Goal: Task Accomplishment & Management: Use online tool/utility

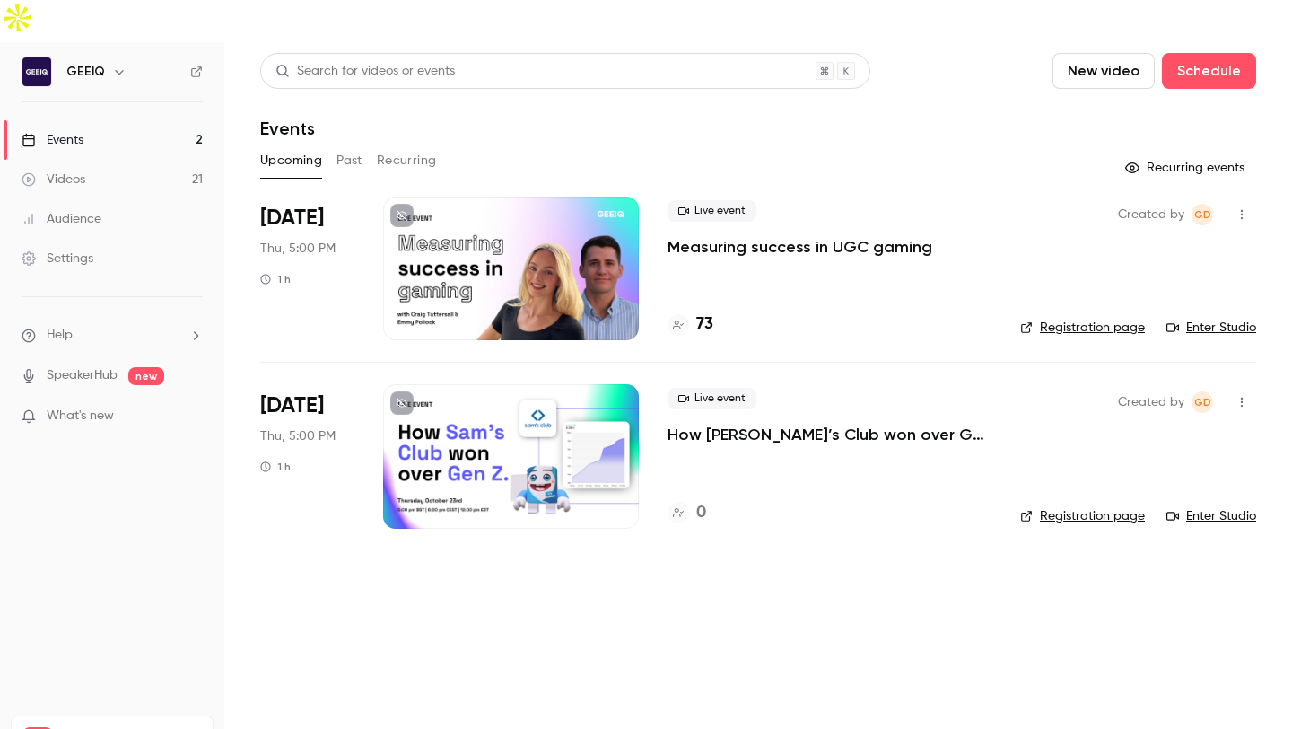
click at [774, 236] on p "Measuring success in UGC gaming" at bounding box center [800, 247] width 265 height 22
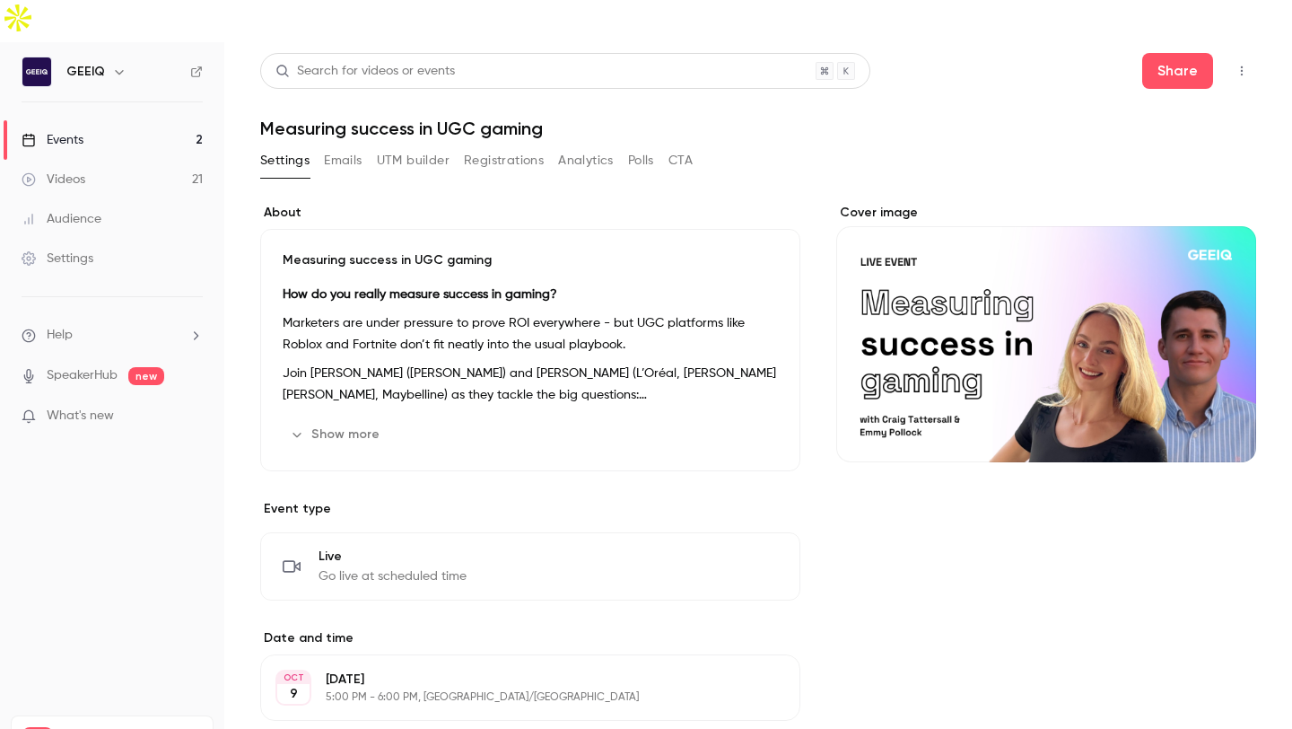
click at [389, 146] on button "UTM builder" at bounding box center [413, 160] width 73 height 29
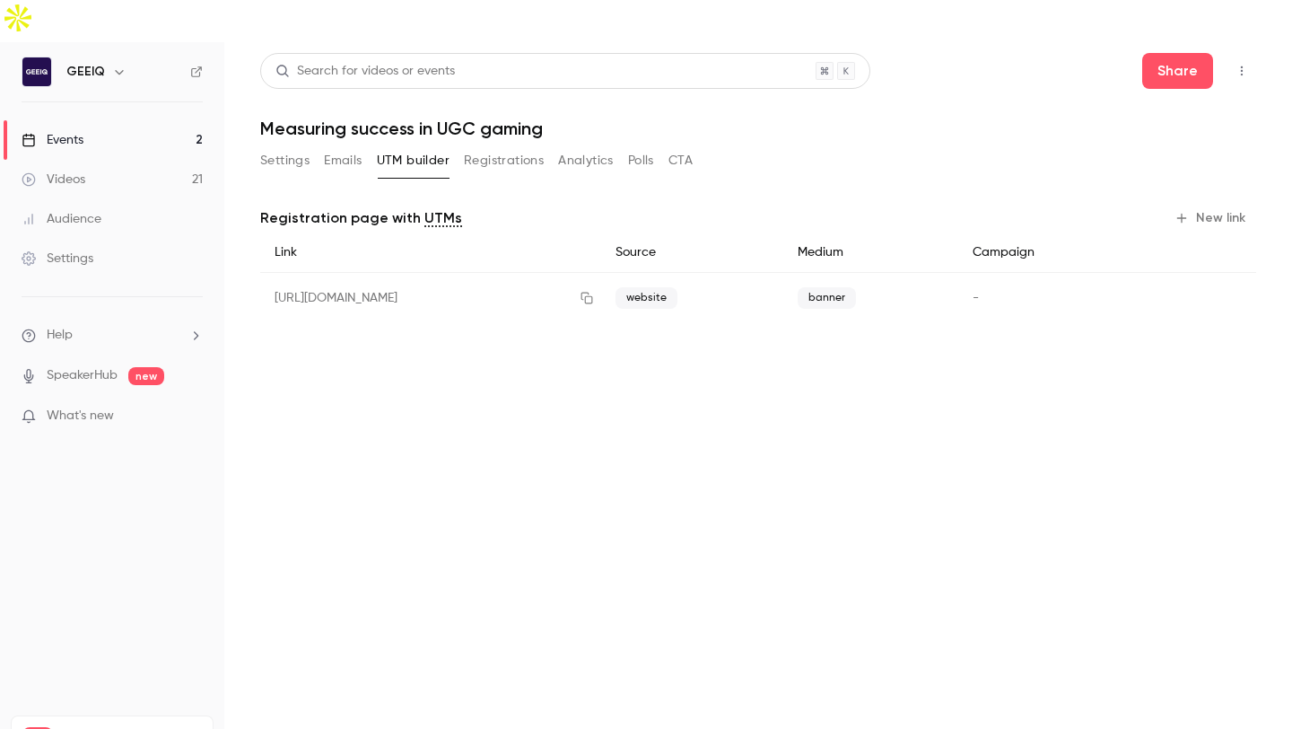
click at [494, 146] on button "Registrations" at bounding box center [504, 160] width 80 height 29
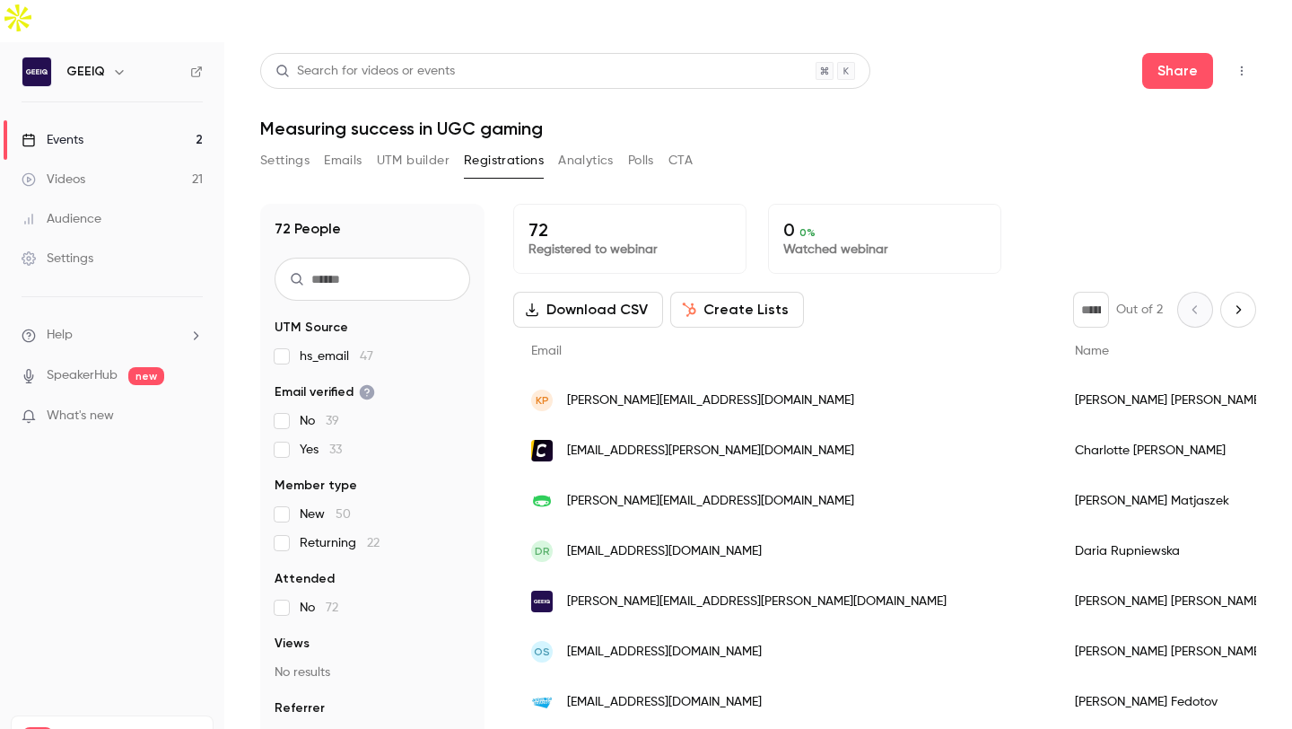
click at [343, 347] on span "hs_email 47" at bounding box center [337, 356] width 74 height 18
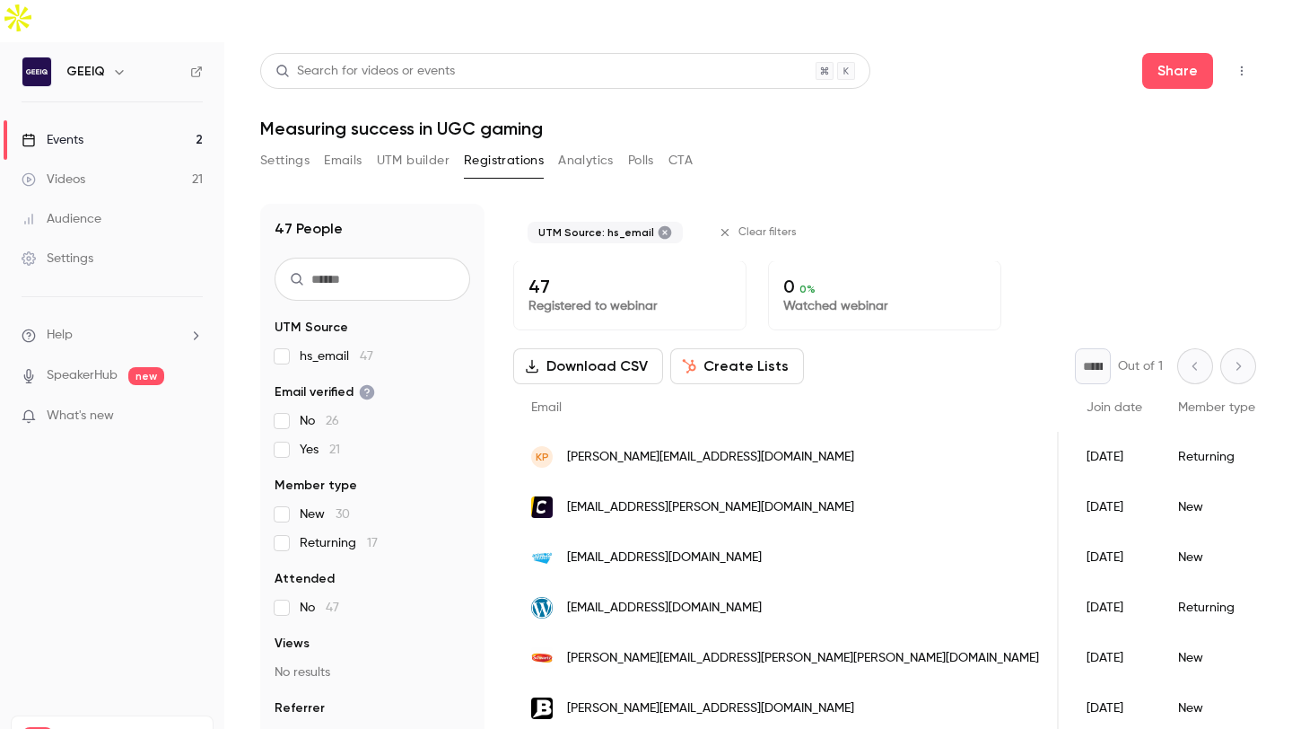
scroll to position [0, 249]
click at [1174, 348] on div "* Out of 1" at bounding box center [1165, 366] width 181 height 36
click at [1184, 348] on div "* Out of 1" at bounding box center [1165, 366] width 181 height 36
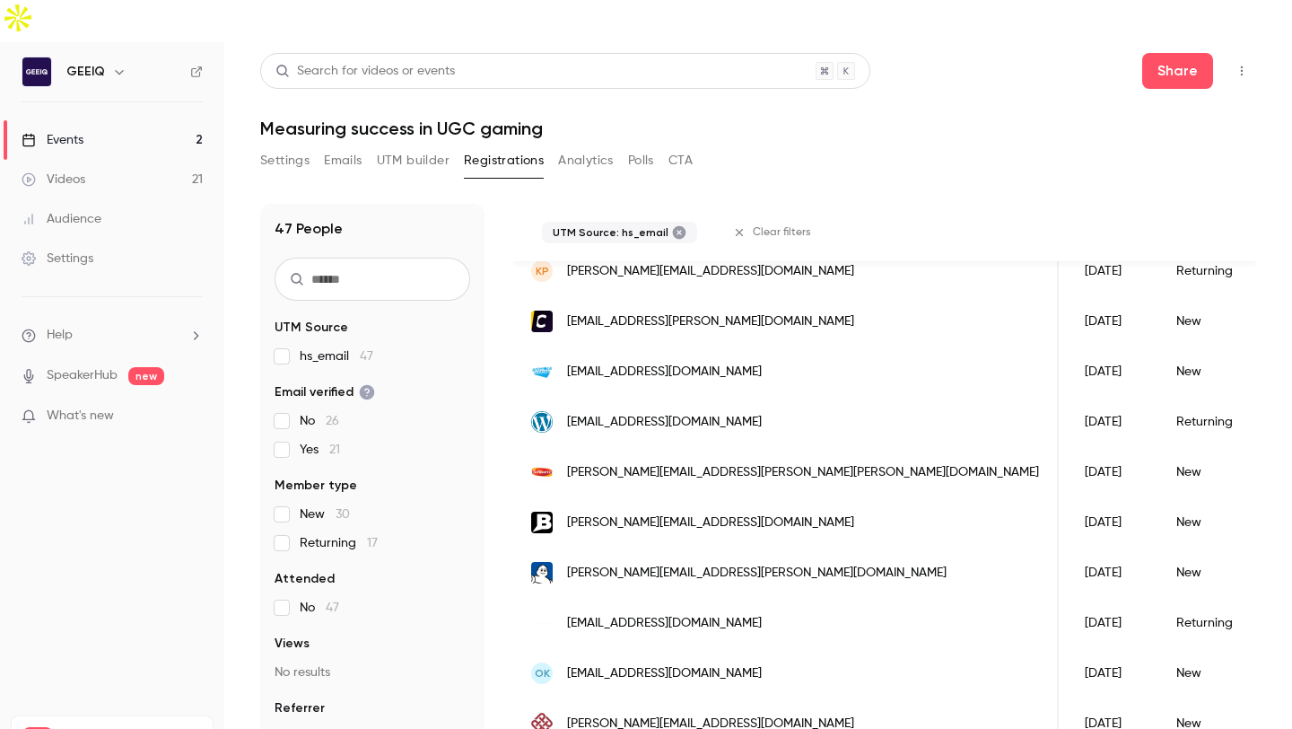
scroll to position [0, 0]
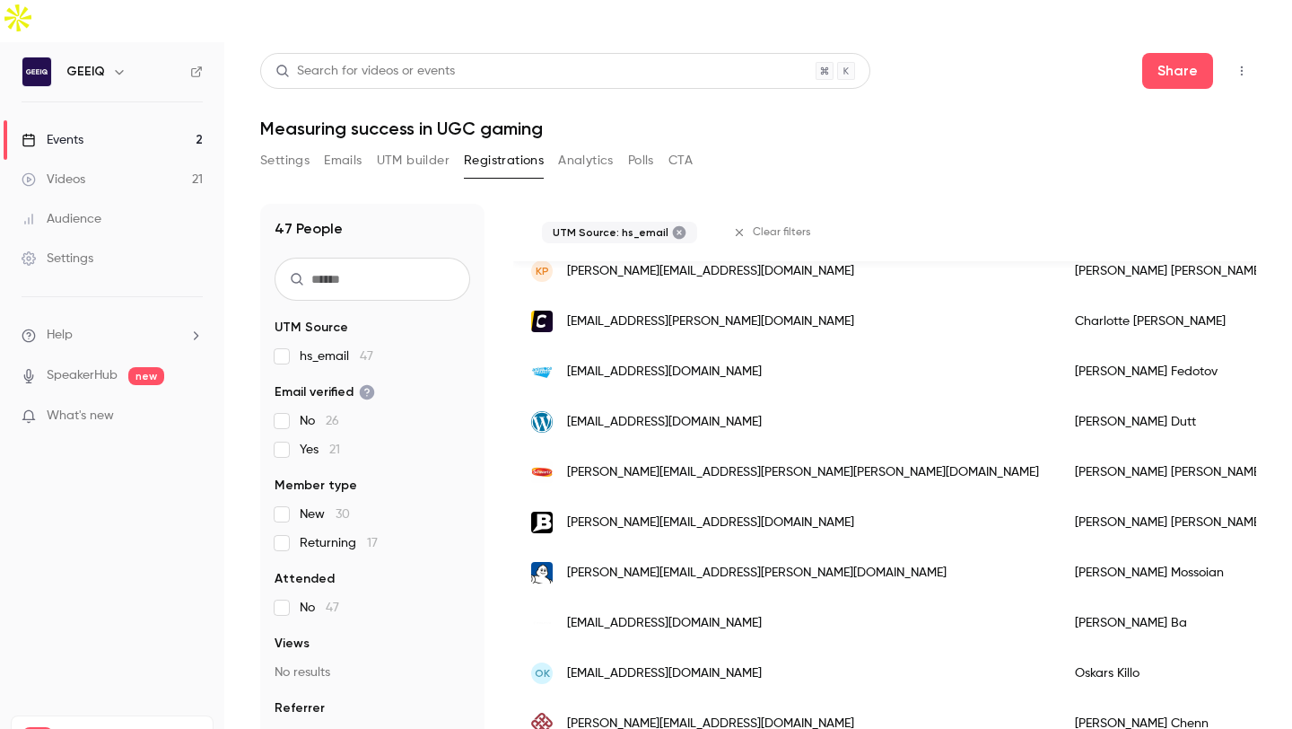
click at [350, 347] on span "hs_email 47" at bounding box center [337, 356] width 74 height 18
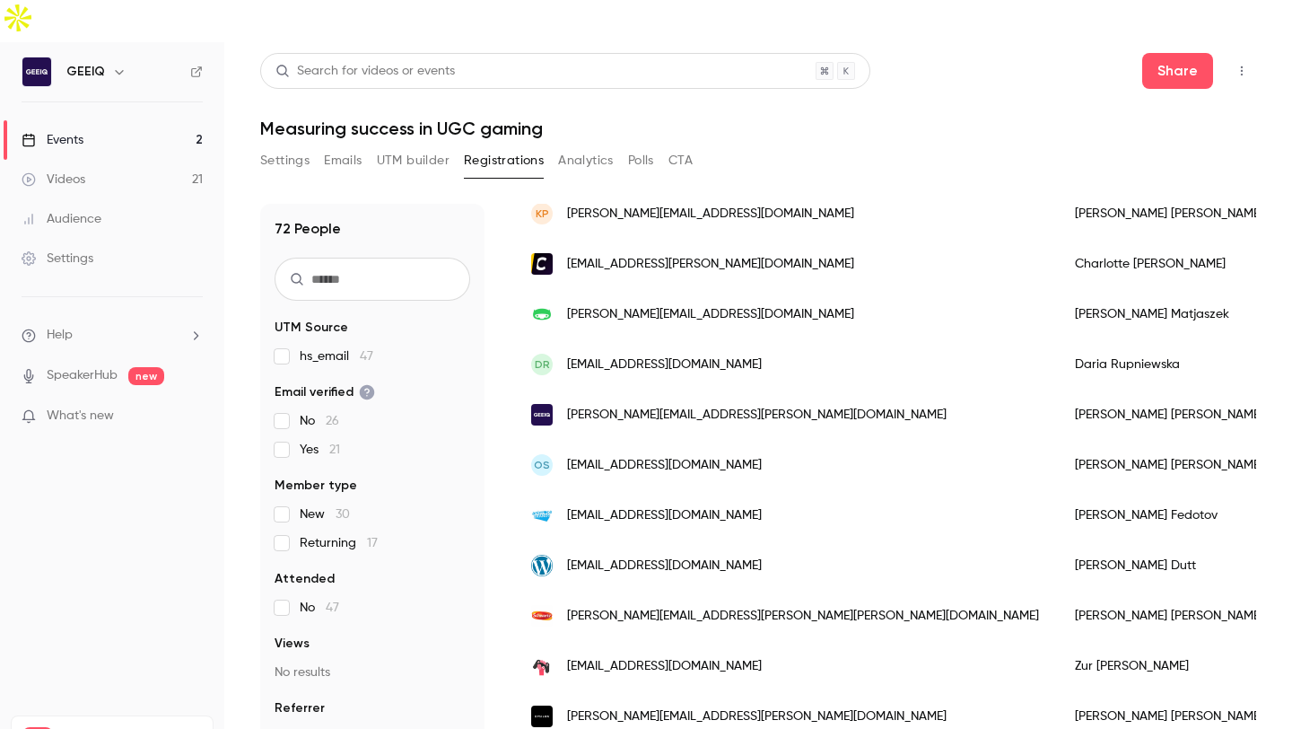
scroll to position [129, 0]
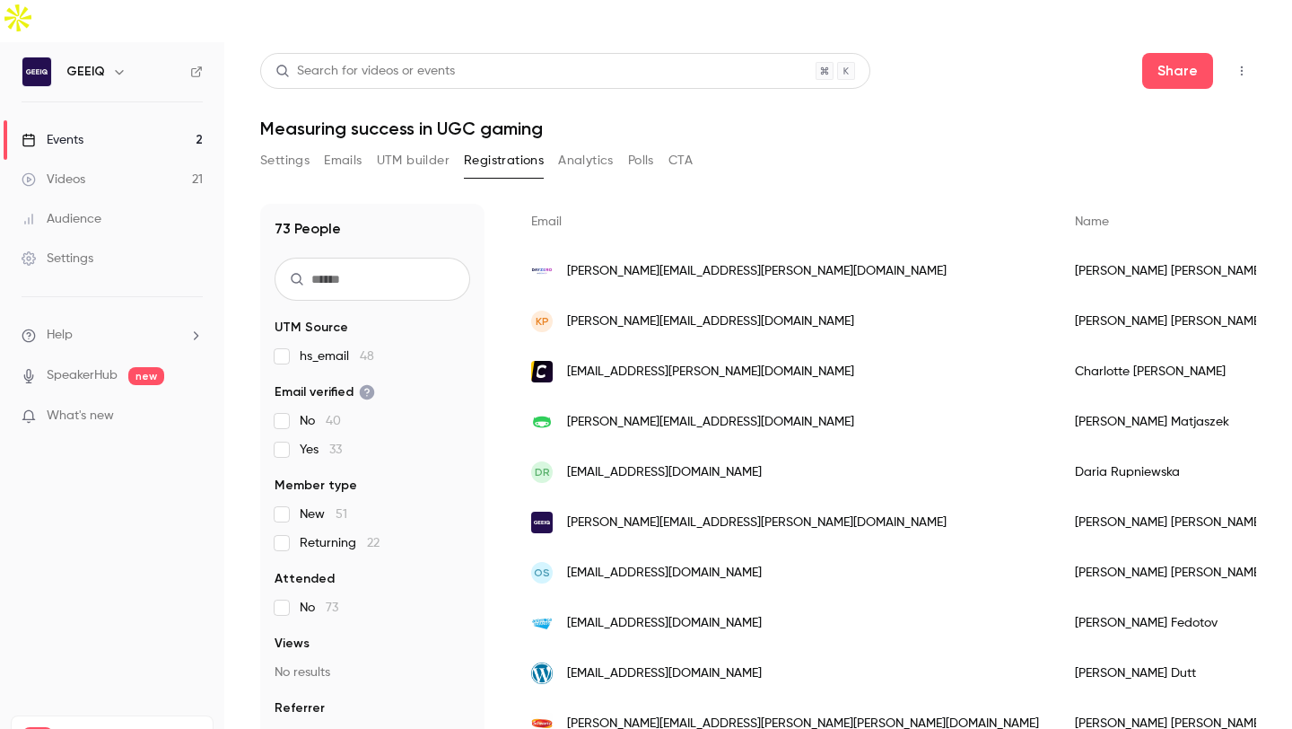
click at [442, 146] on button "UTM builder" at bounding box center [413, 160] width 73 height 29
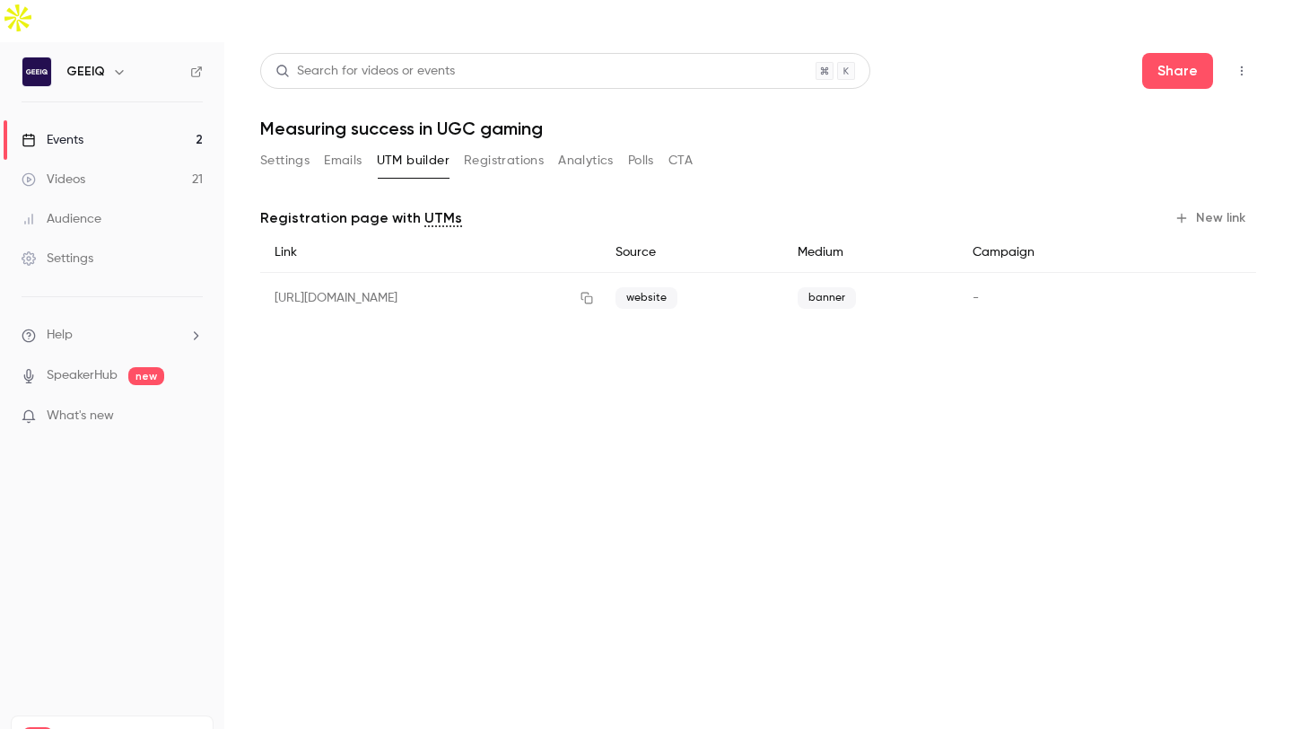
click at [516, 146] on button "Registrations" at bounding box center [504, 160] width 80 height 29
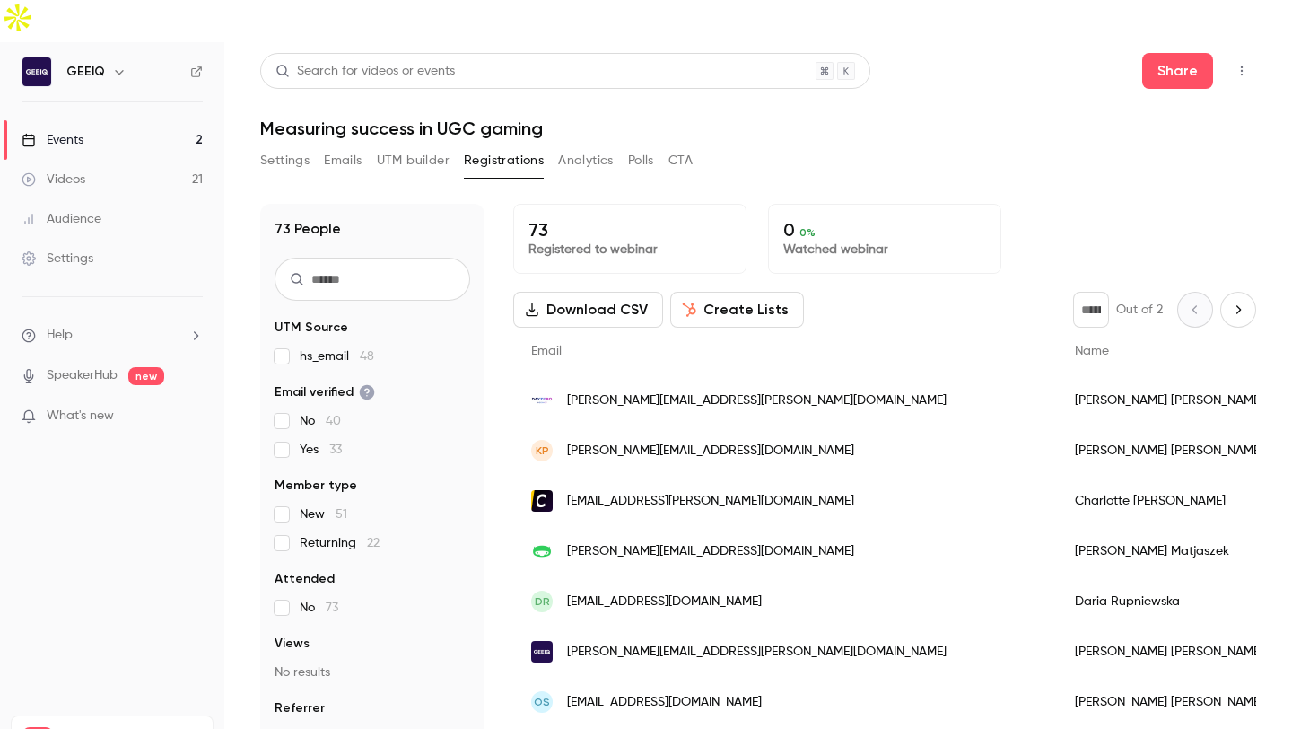
click at [584, 146] on button "Analytics" at bounding box center [586, 160] width 56 height 29
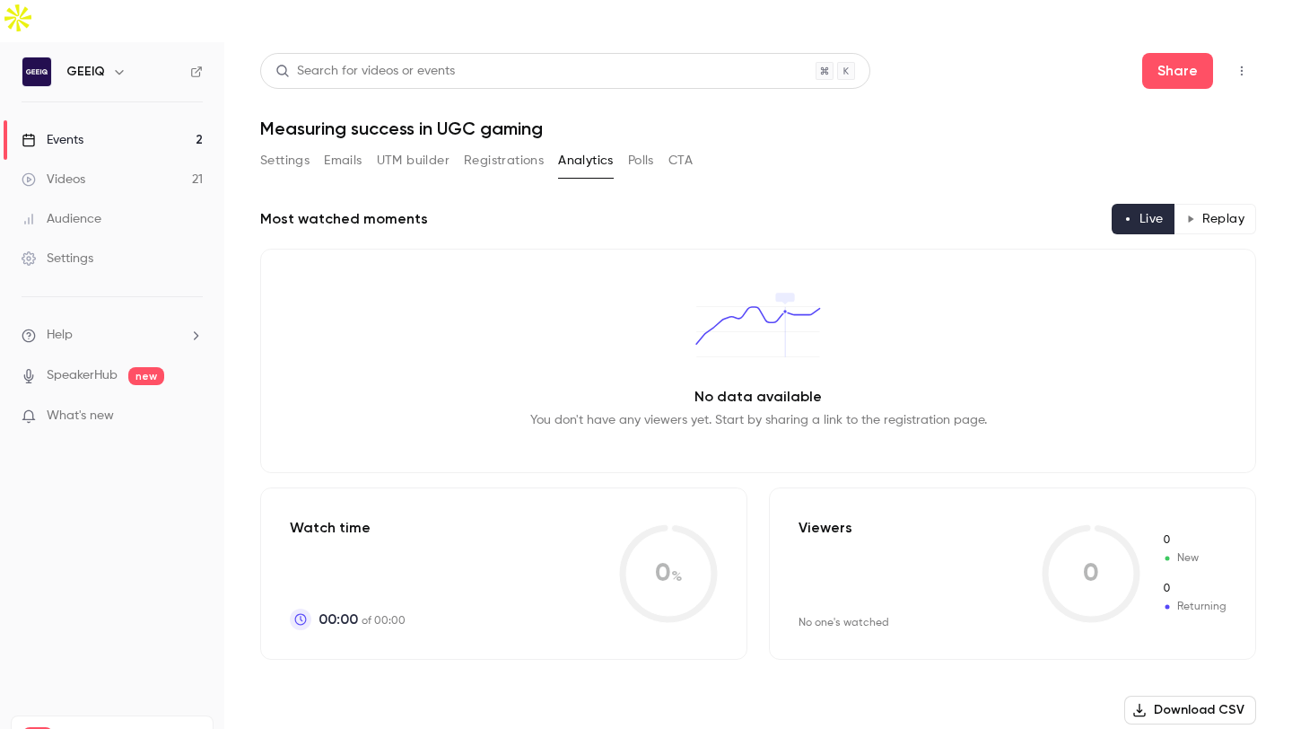
click at [520, 146] on button "Registrations" at bounding box center [504, 160] width 80 height 29
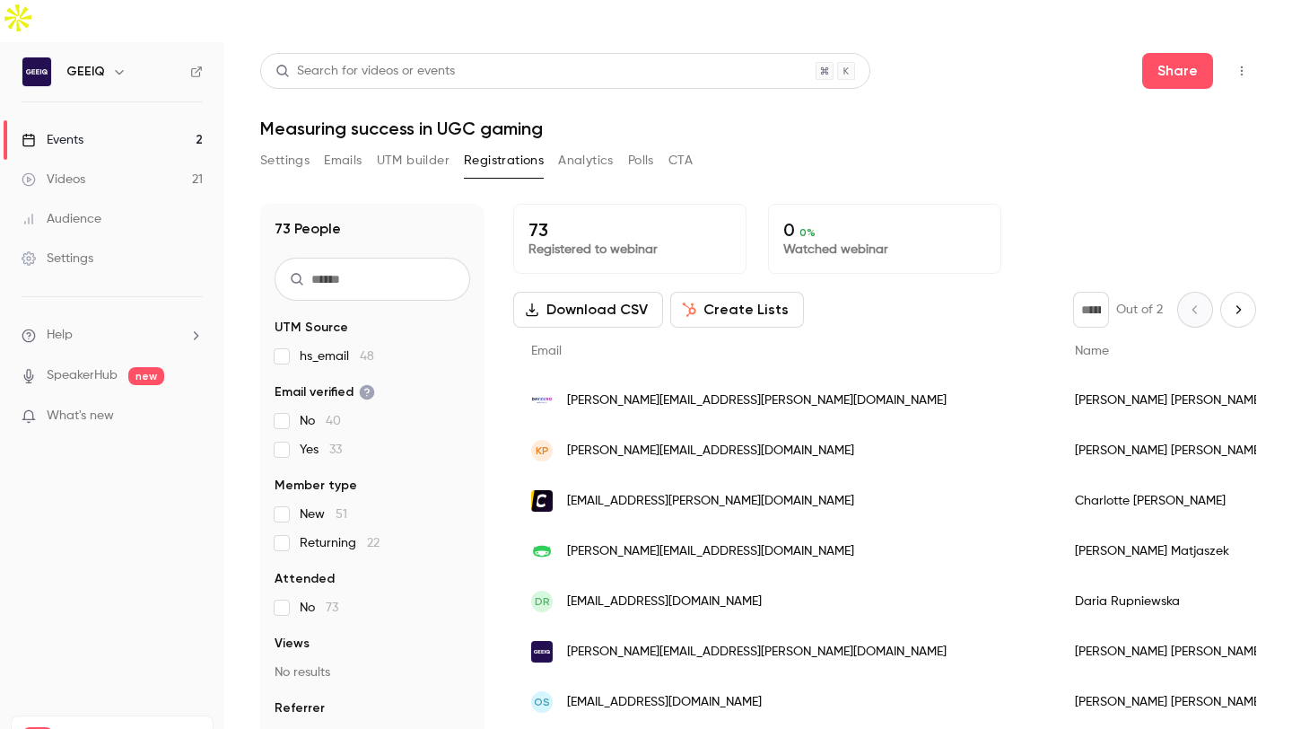
click at [439, 146] on button "UTM builder" at bounding box center [413, 160] width 73 height 29
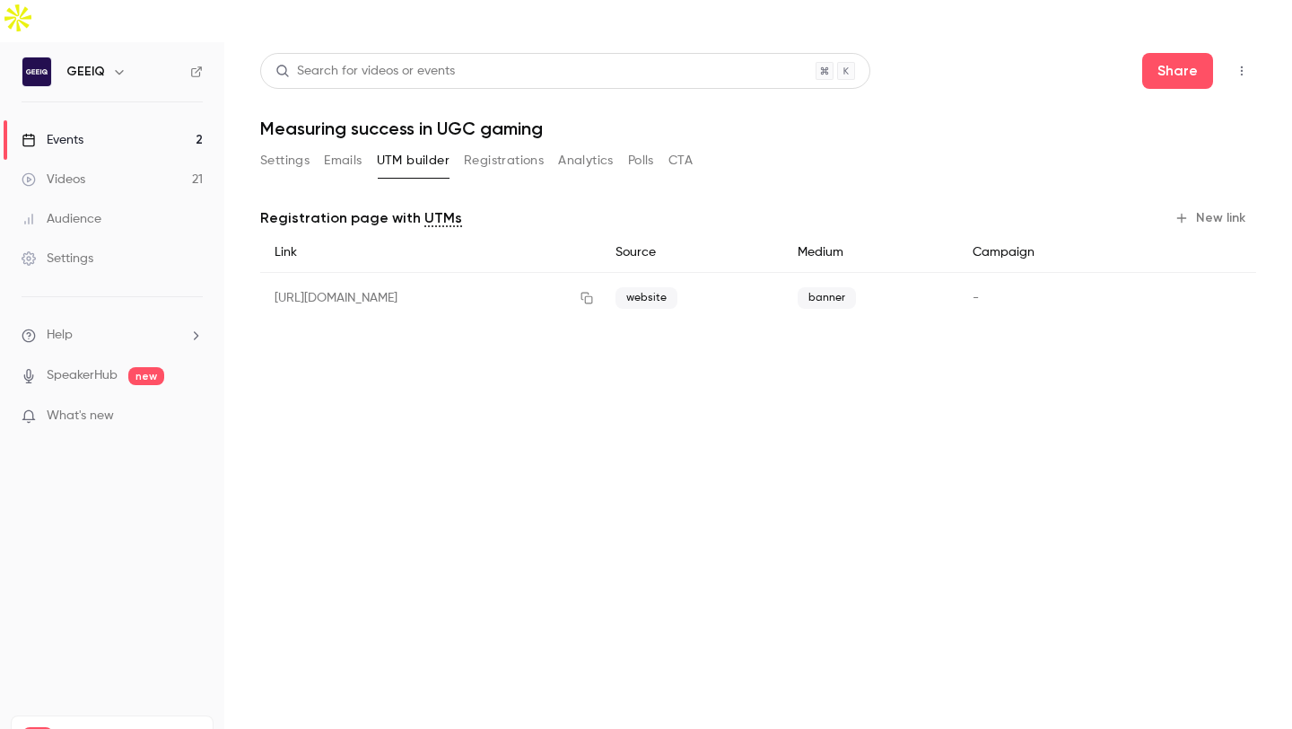
click at [514, 146] on button "Registrations" at bounding box center [504, 160] width 80 height 29
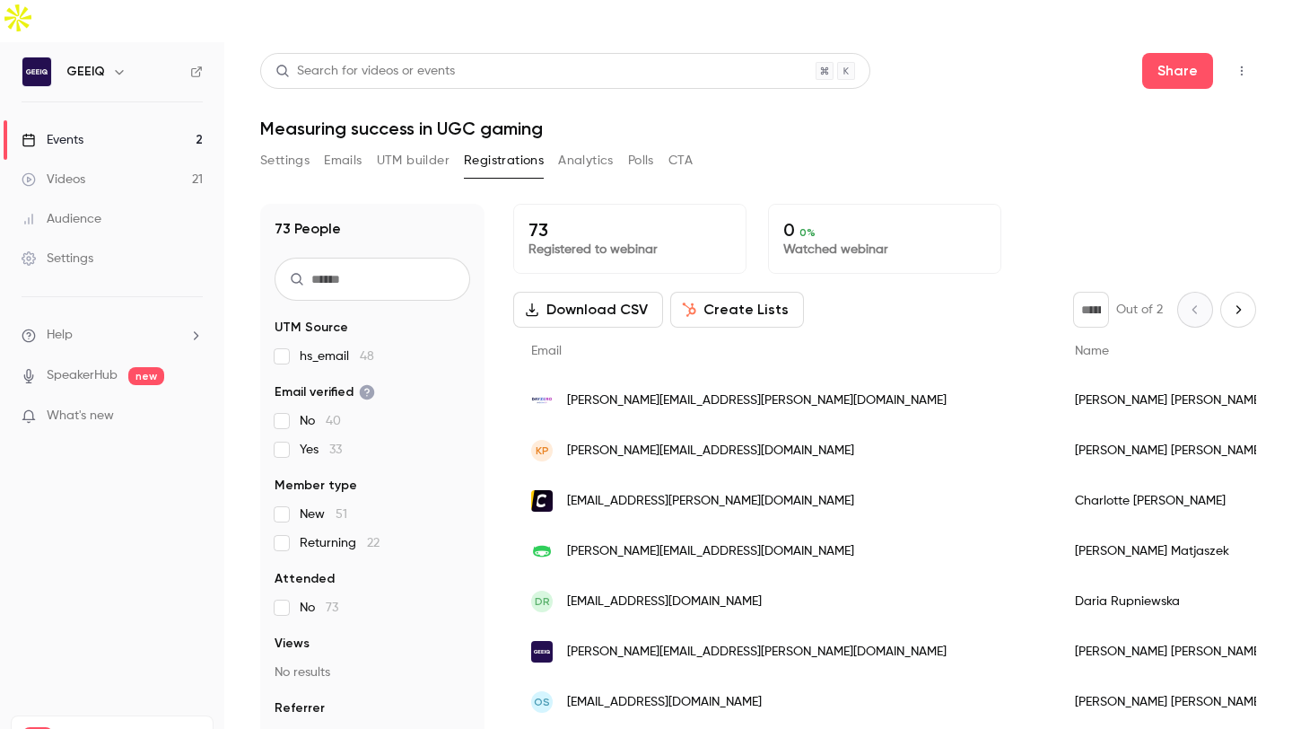
click at [1220, 292] on button "Next page" at bounding box center [1238, 310] width 36 height 36
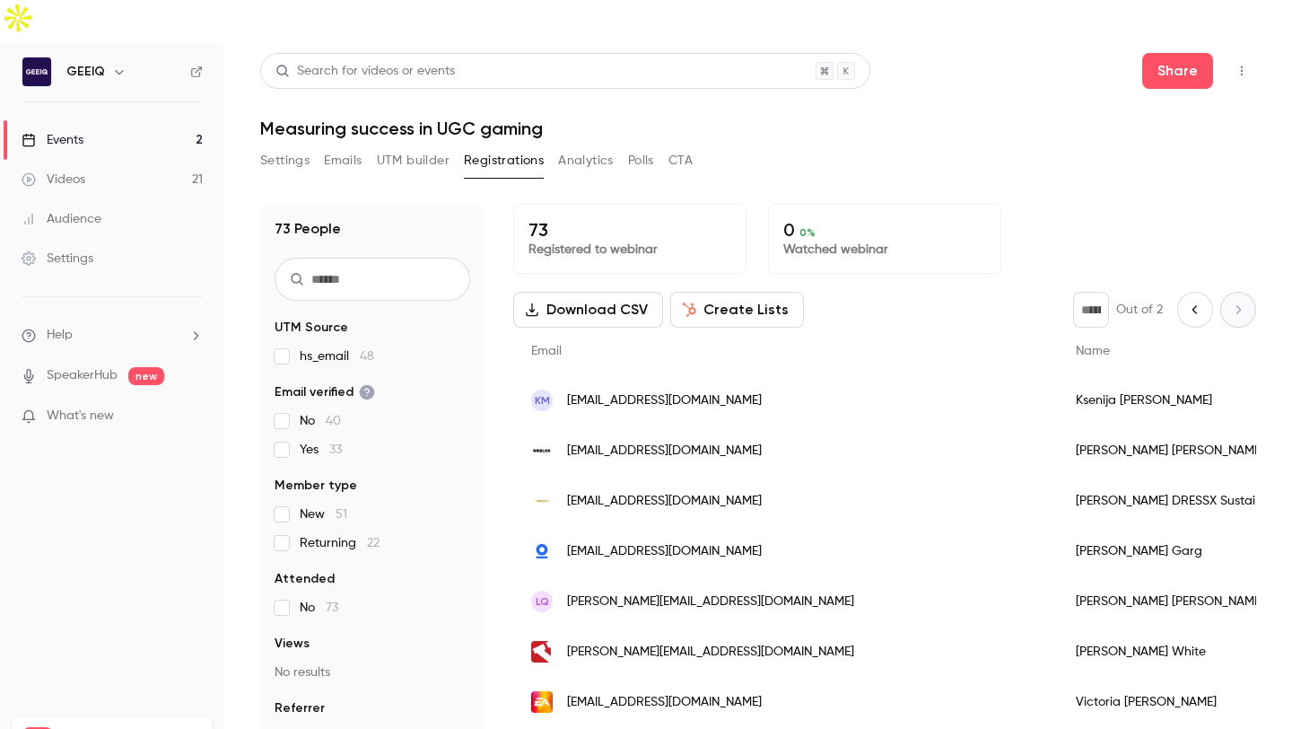
click at [1177, 292] on button "Previous page" at bounding box center [1195, 310] width 36 height 36
type input "*"
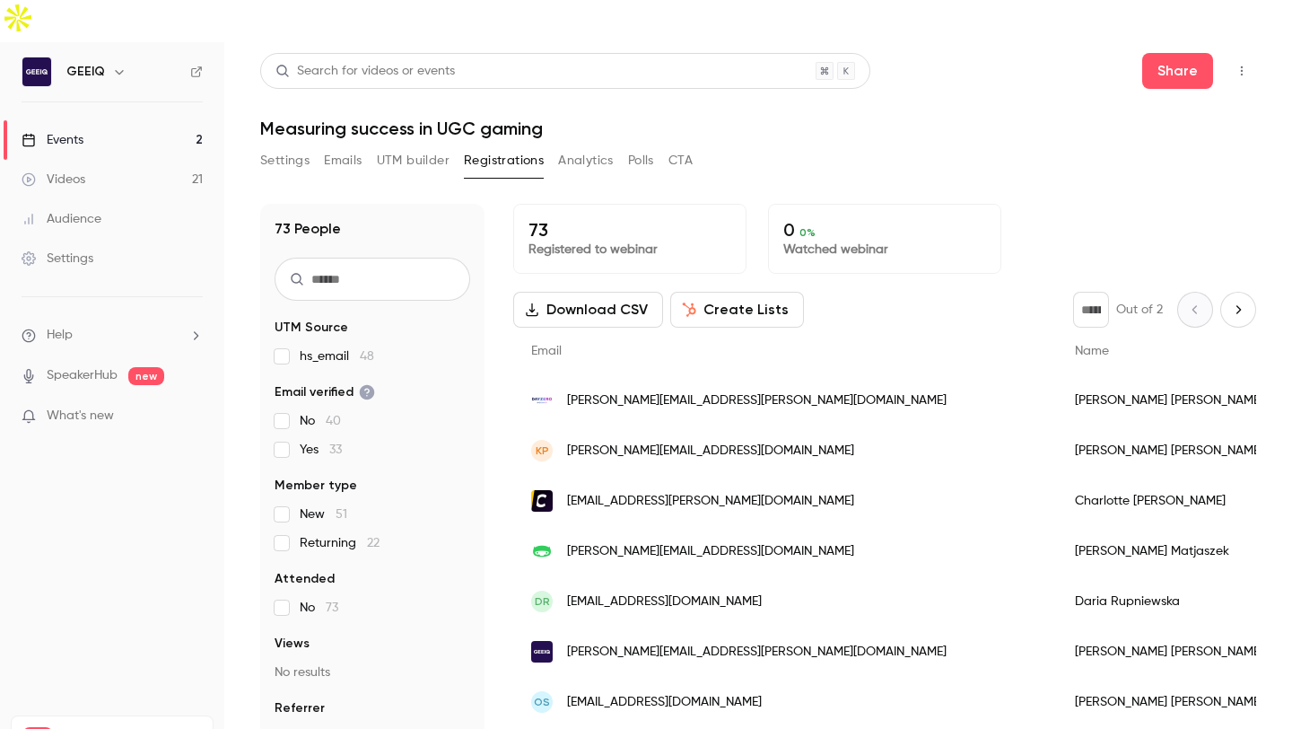
scroll to position [7, 0]
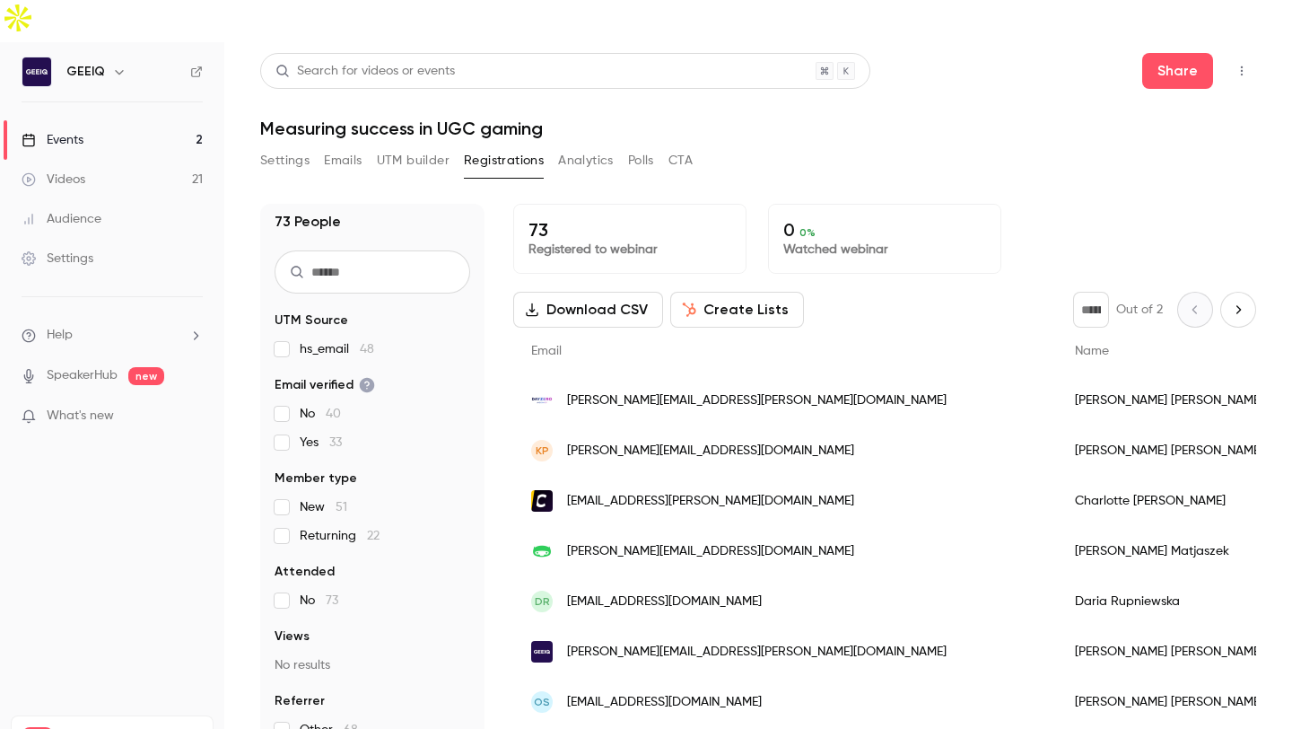
click at [334, 498] on span "New 51" at bounding box center [324, 507] width 48 height 18
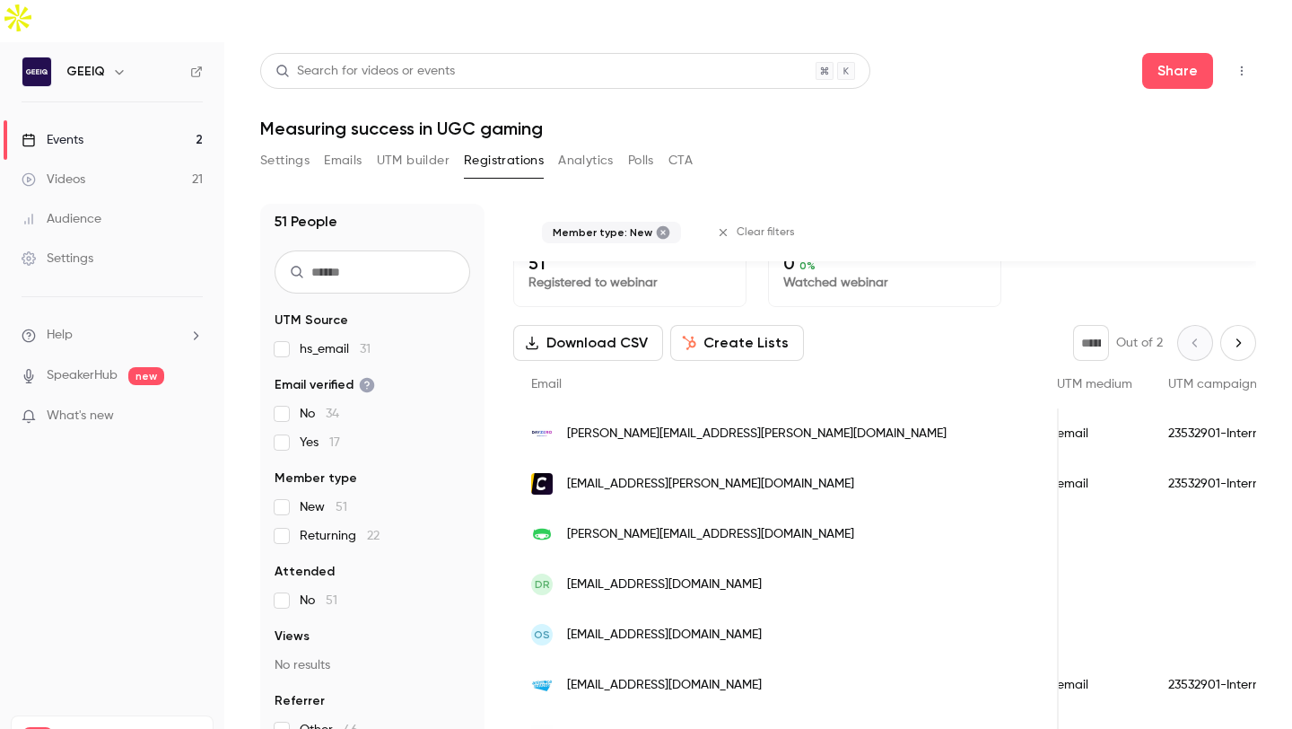
scroll to position [18, 0]
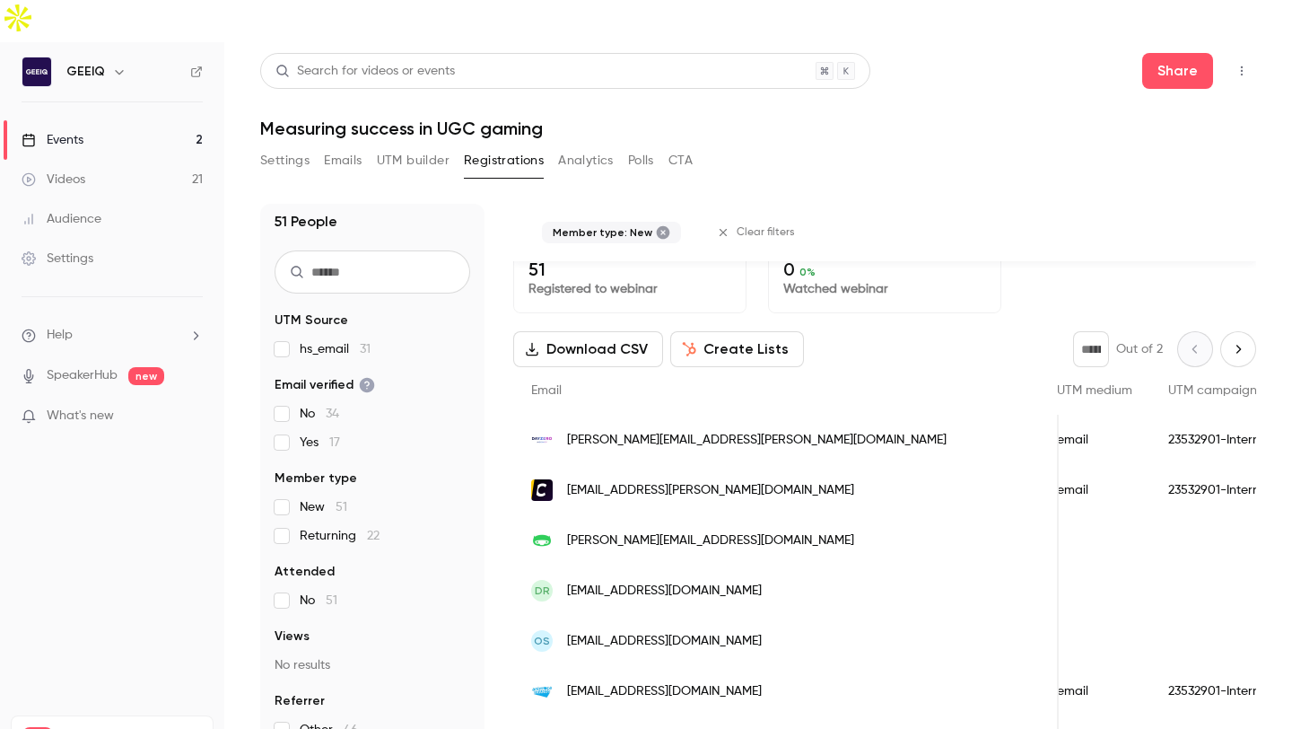
click at [418, 146] on button "UTM builder" at bounding box center [413, 160] width 73 height 29
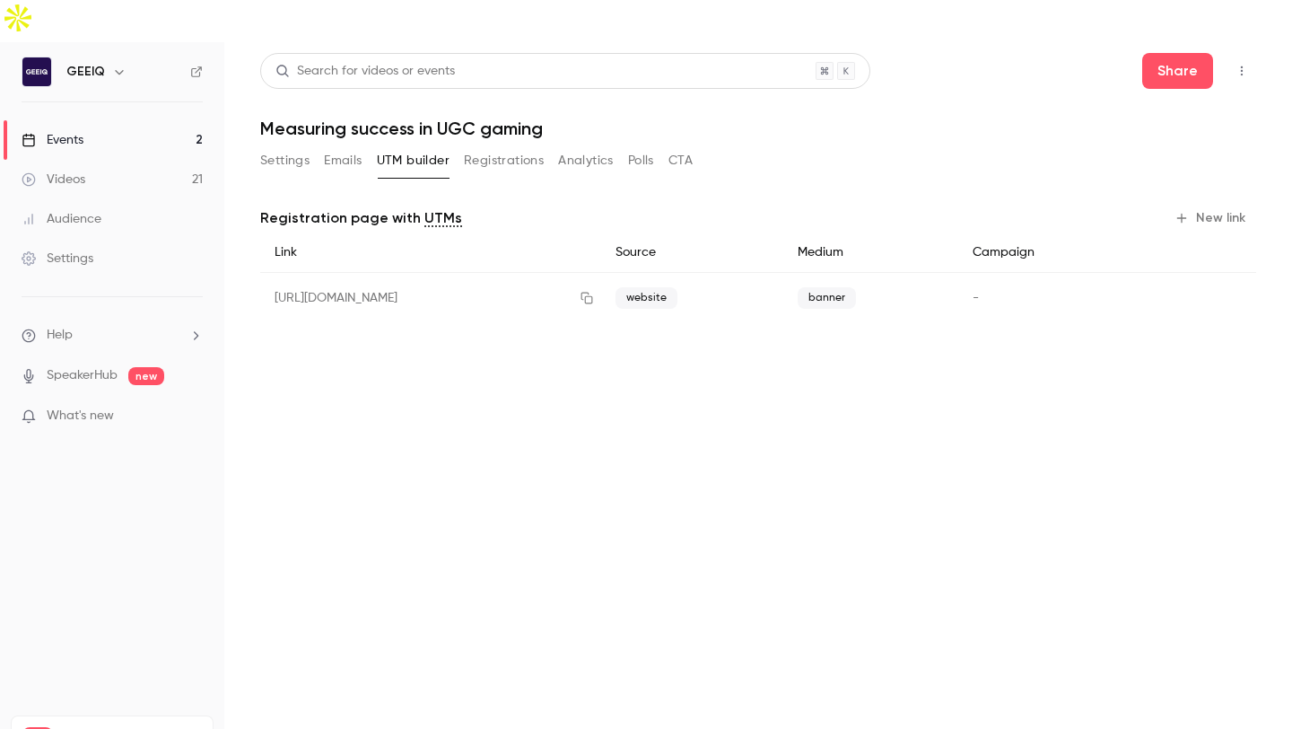
click at [958, 273] on div "banner" at bounding box center [870, 298] width 175 height 51
click at [1005, 273] on div "-" at bounding box center [1049, 298] width 182 height 51
click at [520, 146] on button "Registrations" at bounding box center [504, 160] width 80 height 29
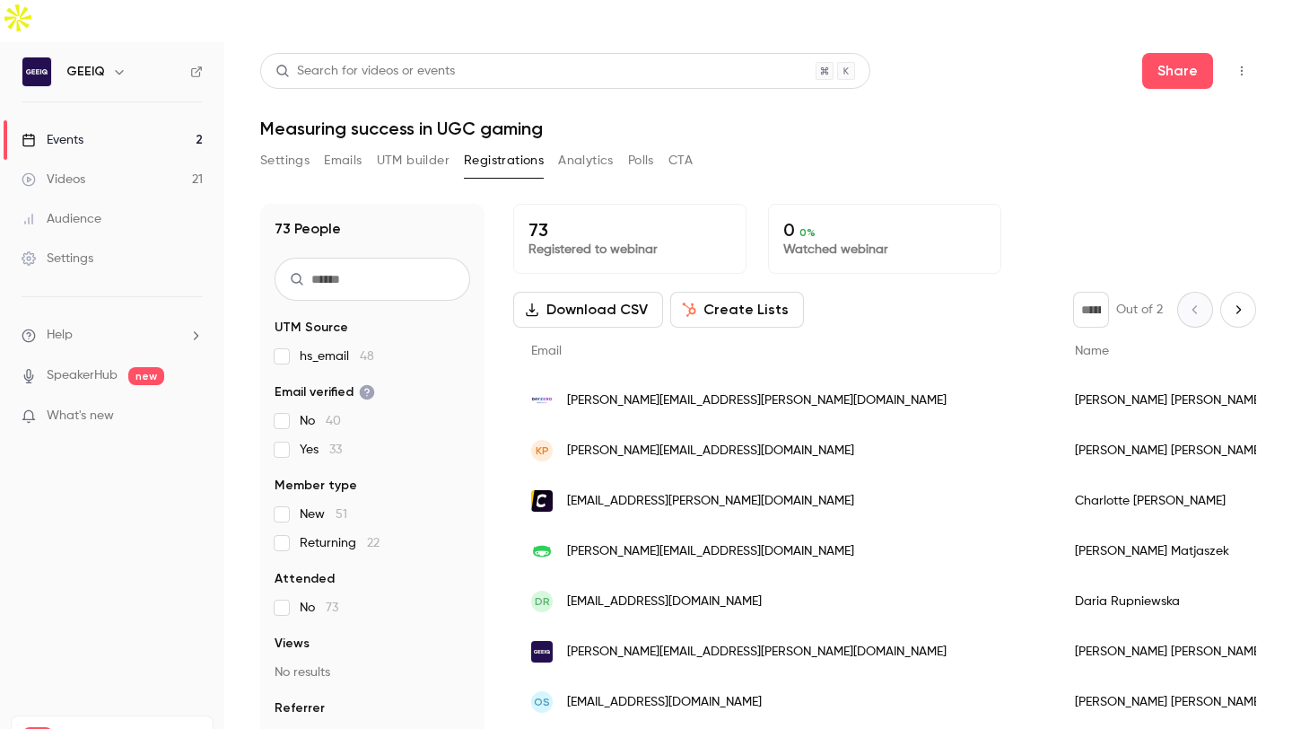
click at [81, 120] on link "Events 2" at bounding box center [112, 139] width 224 height 39
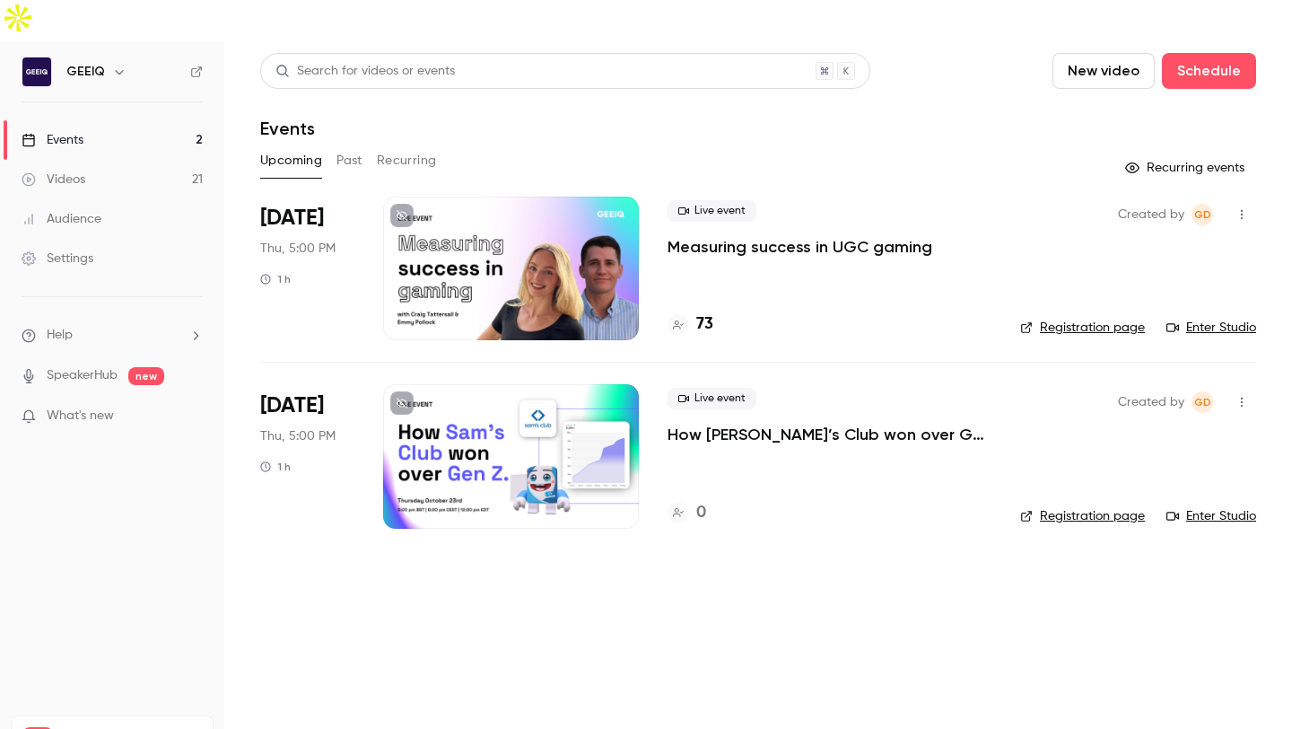
click at [964, 558] on main "Search for videos or events New video Schedule Events Upcoming Past Recurring R…" at bounding box center [758, 406] width 1068 height 729
